Goal: Navigation & Orientation: Go to known website

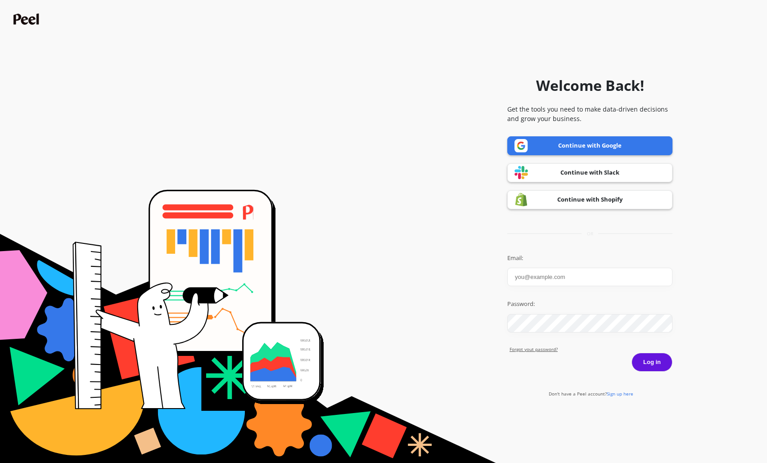
click at [640, 145] on link "Continue with Google" at bounding box center [589, 145] width 165 height 19
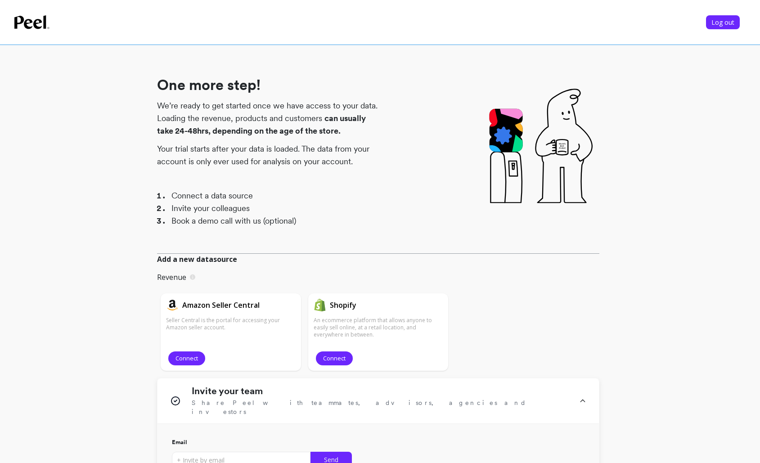
scroll to position [121, 0]
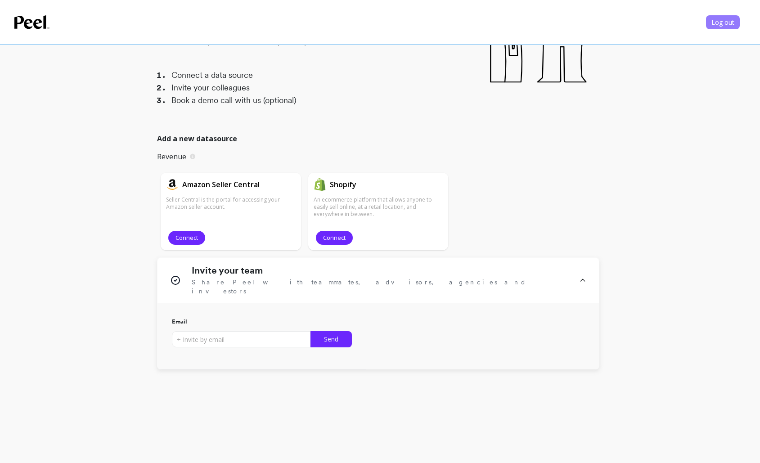
click at [708, 18] on button "Log out" at bounding box center [723, 22] width 34 height 14
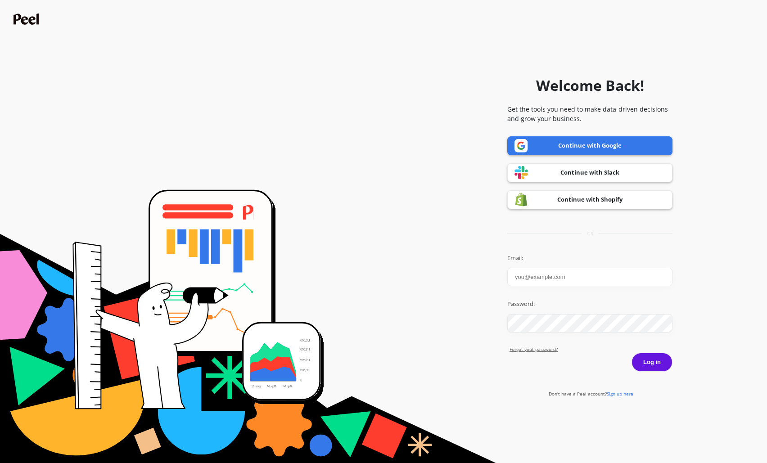
click at [595, 147] on link "Continue with Google" at bounding box center [589, 145] width 165 height 19
